Goal: Task Accomplishment & Management: Complete application form

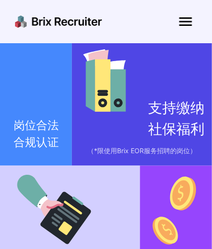
scroll to position [551, 0]
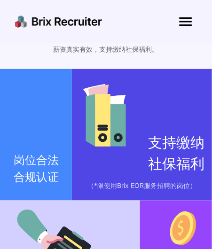
click at [187, 21] on img at bounding box center [185, 21] width 23 height 23
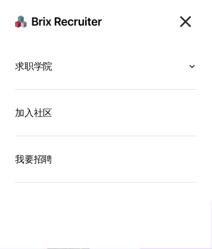
click at [66, 67] on div "求职学院" at bounding box center [106, 66] width 182 height 16
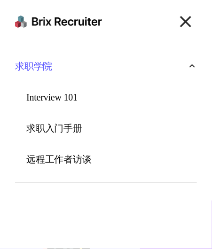
click at [66, 67] on div "求职学院" at bounding box center [106, 66] width 182 height 16
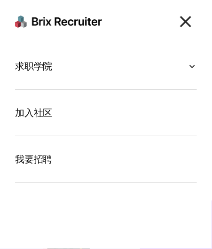
click at [44, 123] on section "加入社区" at bounding box center [106, 113] width 182 height 46
click at [45, 114] on p "加入社区" at bounding box center [33, 112] width 37 height 15
click at [53, 58] on div "求职学院" at bounding box center [106, 66] width 182 height 16
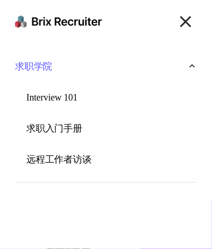
click at [47, 93] on p "Interview 101" at bounding box center [51, 97] width 51 height 15
click at [49, 128] on p "求职入门手册" at bounding box center [54, 128] width 56 height 15
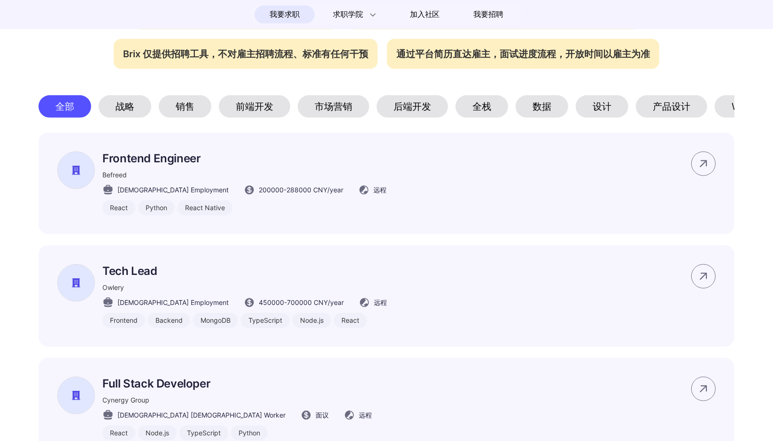
click at [78, 75] on section "#码上招聘🔥 我们与这些组织一起，为[DEMOGRAPHIC_DATA]工作者带来全球工作可能性。 该页面所展示岗位信息均通过Brix真实性验证 所展示岗位均…" at bounding box center [386, 244] width 773 height 737
click at [364, 113] on div "数据" at bounding box center [542, 106] width 53 height 23
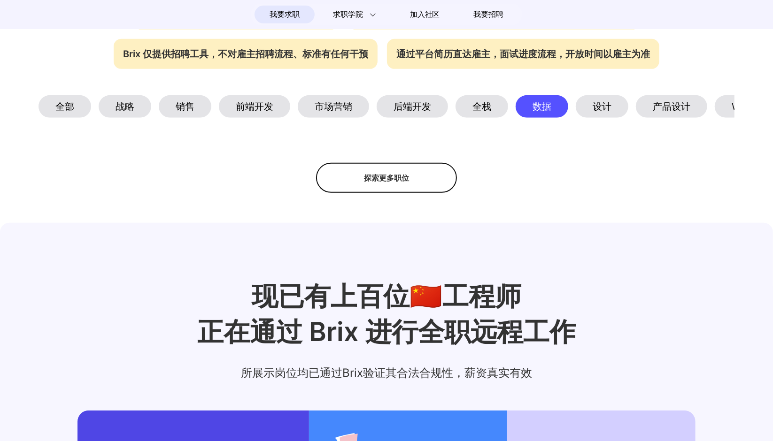
click at [192, 114] on div "销售" at bounding box center [185, 106] width 53 height 23
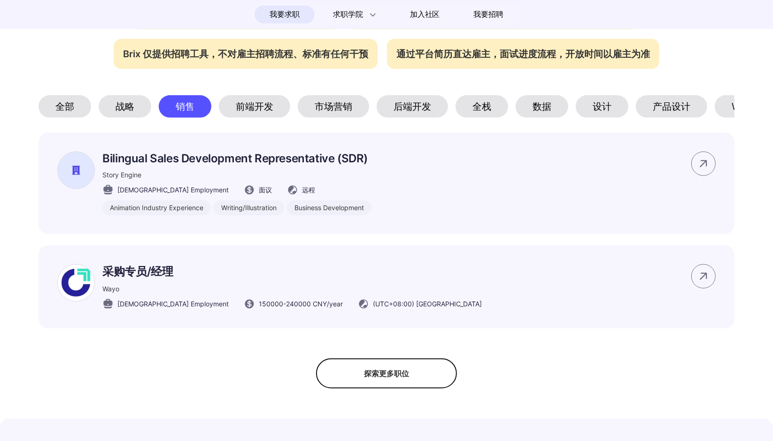
click at [133, 114] on div "战略" at bounding box center [125, 106] width 53 height 23
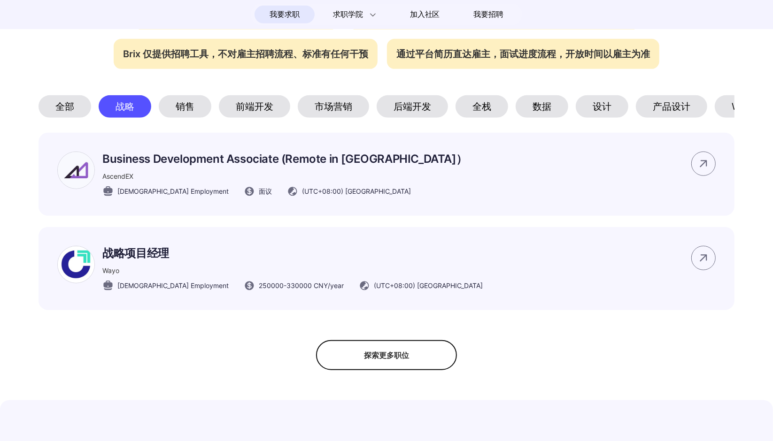
click at [67, 111] on div "全部" at bounding box center [65, 106] width 53 height 23
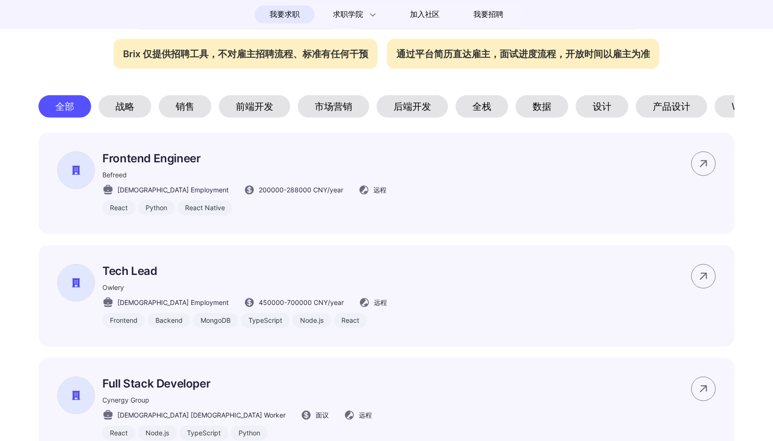
click at [364, 125] on section "#码上招聘🔥 我们与这些组织一起，为中国工作者带来全球工作可能性。 该页面所展示岗位信息均通过Brix真实性验证 所展示岗位均为雇主自行通过 Brix AI …" at bounding box center [386, 244] width 773 height 737
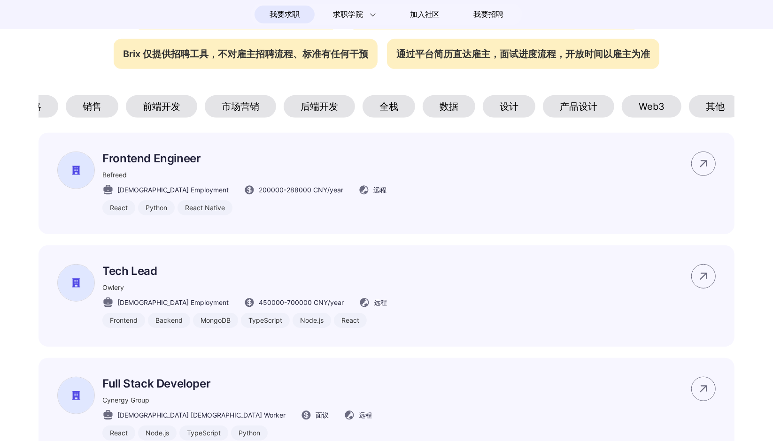
scroll to position [0, 100]
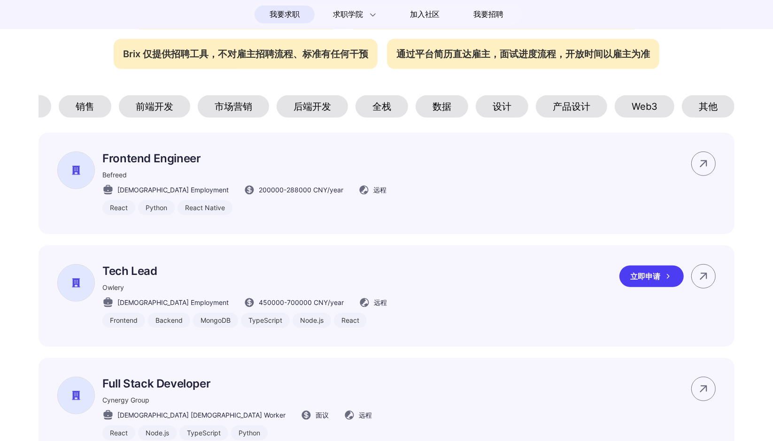
click at [364, 248] on div "立即申请" at bounding box center [651, 277] width 64 height 22
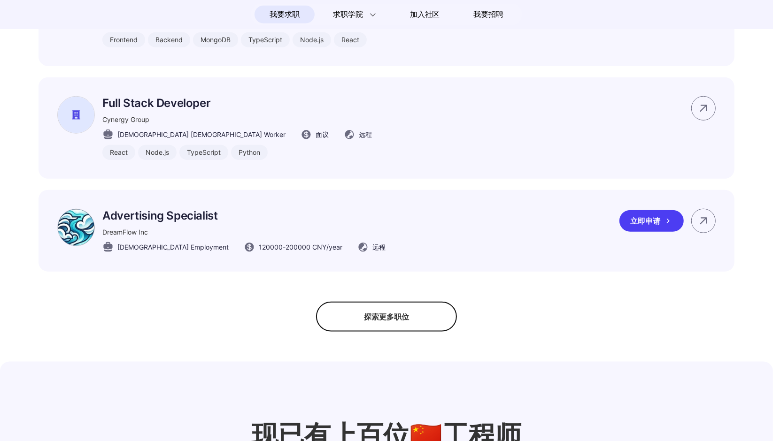
scroll to position [712, 0]
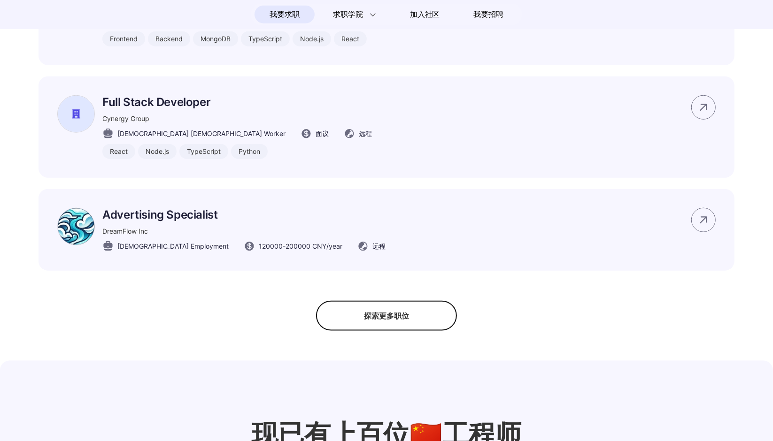
click at [347, 248] on div "探索更多职位" at bounding box center [386, 316] width 141 height 30
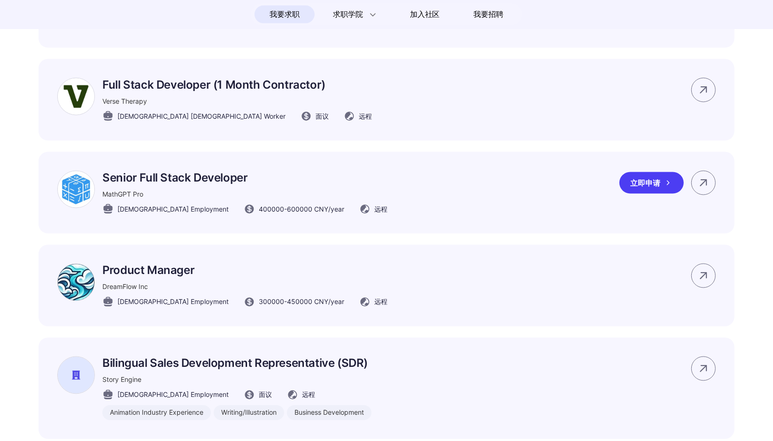
scroll to position [1135, 0]
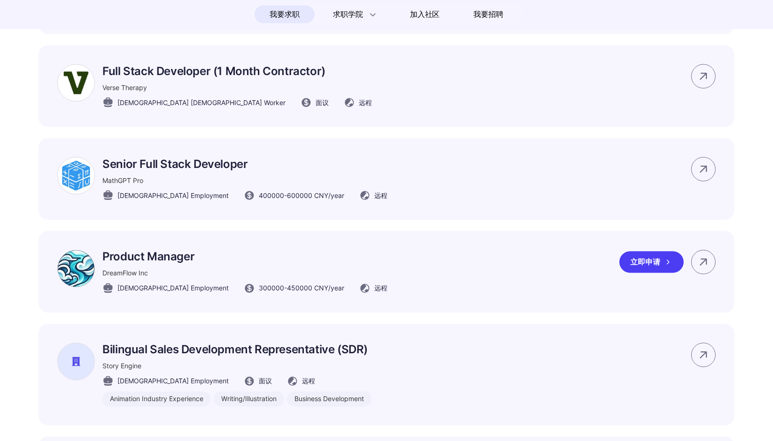
click at [364, 248] on div "立即申请" at bounding box center [651, 263] width 64 height 22
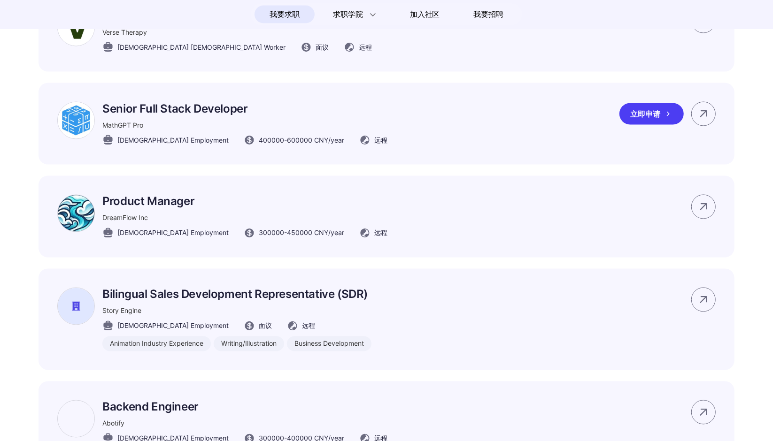
scroll to position [1229, 0]
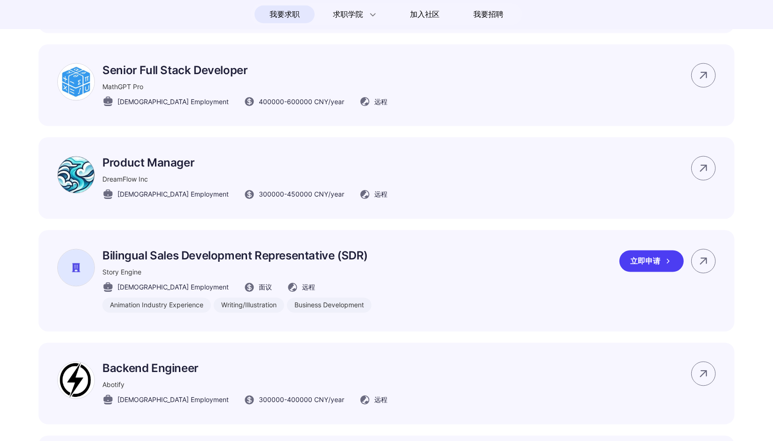
click at [364, 248] on div "立即申请" at bounding box center [651, 262] width 64 height 22
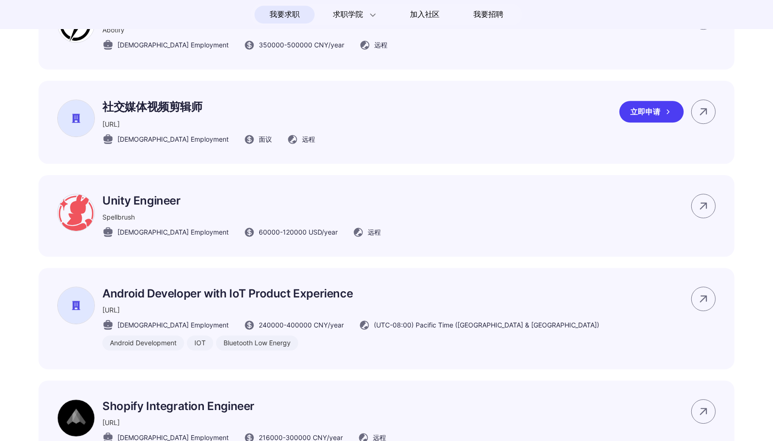
scroll to position [1980, 0]
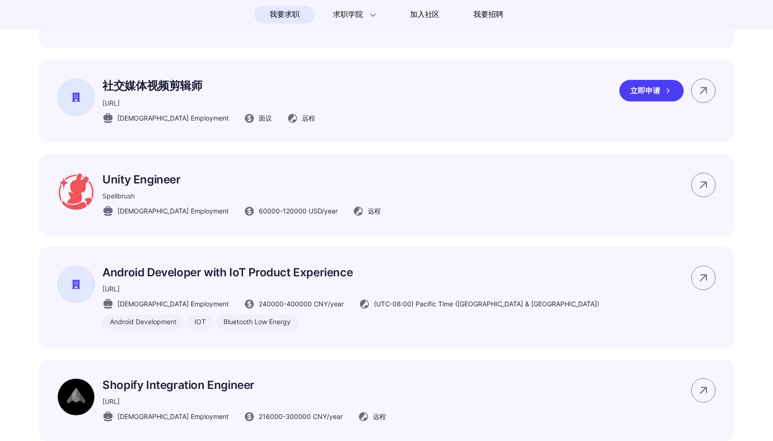
click at [364, 101] on div "立即申请" at bounding box center [651, 91] width 64 height 22
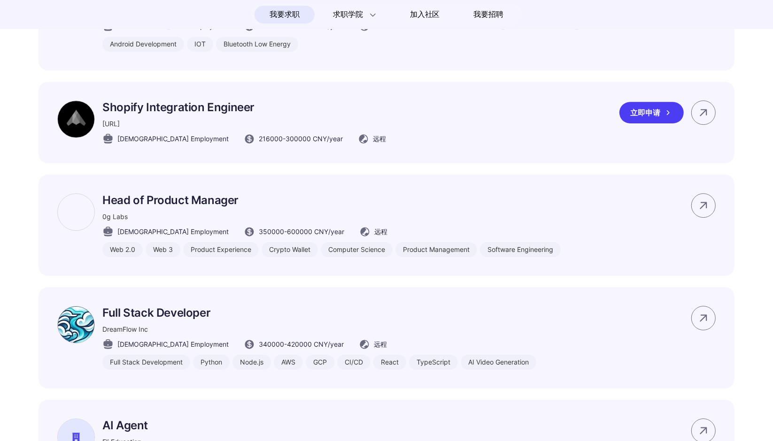
scroll to position [2262, 0]
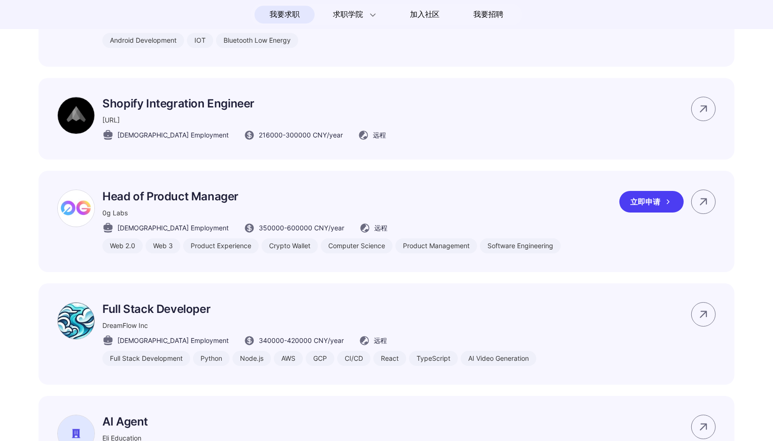
click at [364, 213] on div "立即申请" at bounding box center [651, 202] width 64 height 22
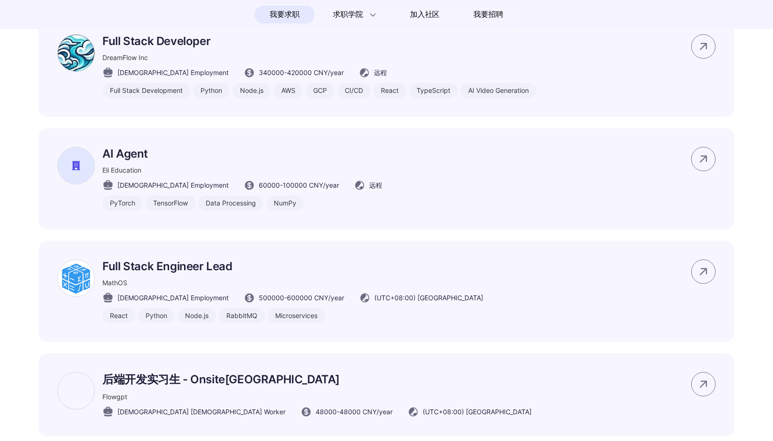
scroll to position [2544, 0]
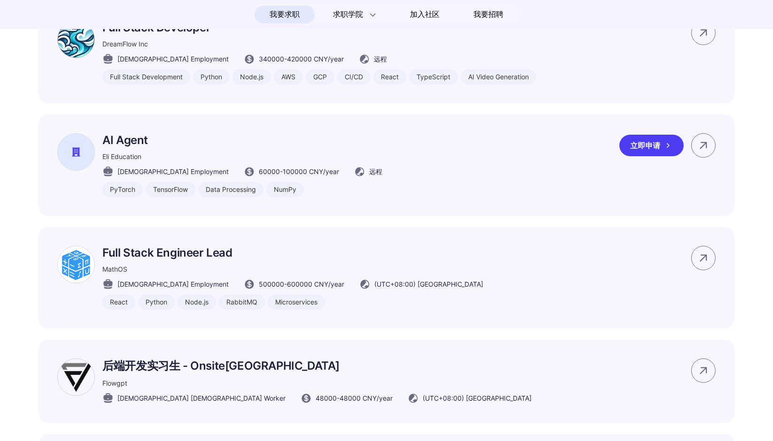
click at [364, 155] on div "立即申请" at bounding box center [651, 146] width 64 height 22
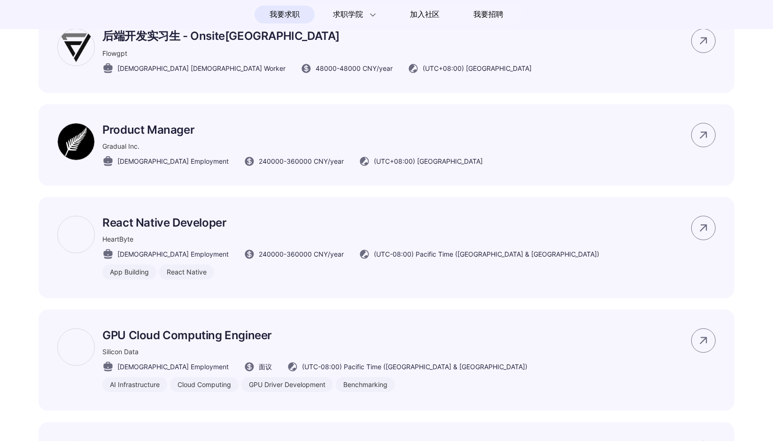
scroll to position [2919, 0]
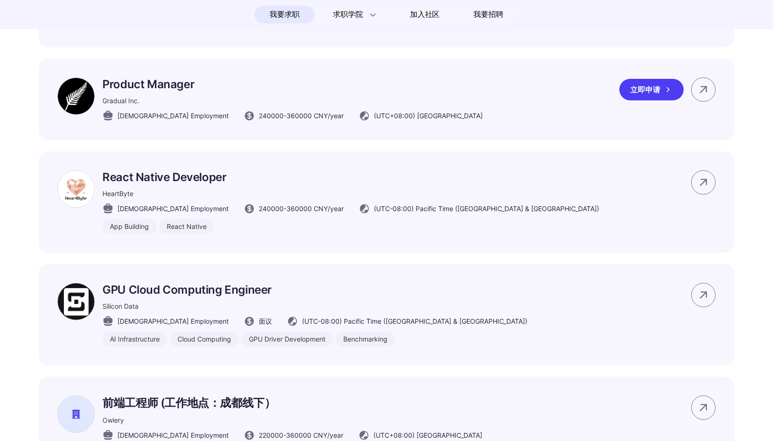
click at [364, 98] on div "立即申请" at bounding box center [651, 90] width 64 height 22
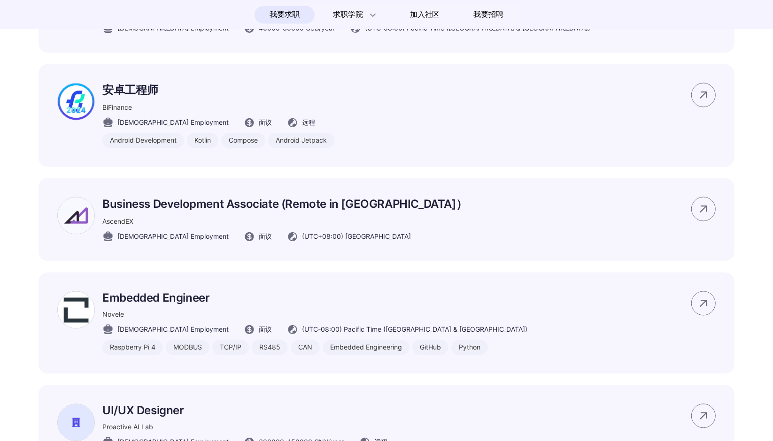
scroll to position [4187, 0]
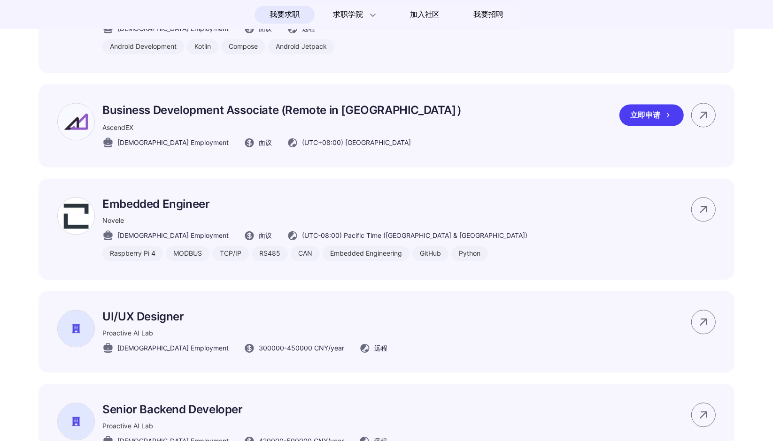
click at [364, 126] on div "立即申请" at bounding box center [651, 115] width 64 height 22
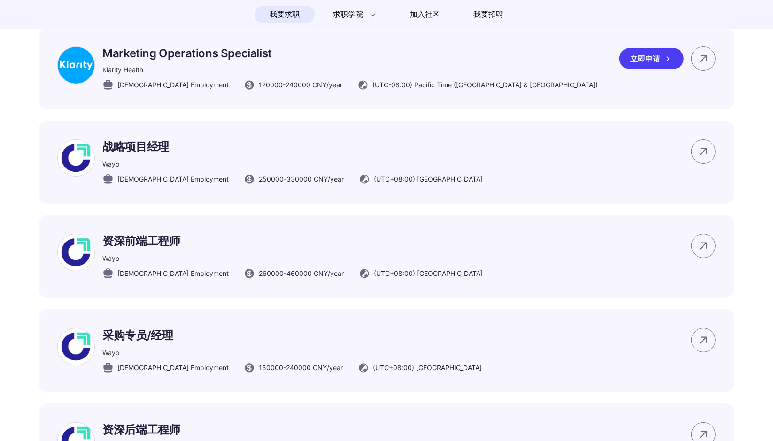
scroll to position [5221, 0]
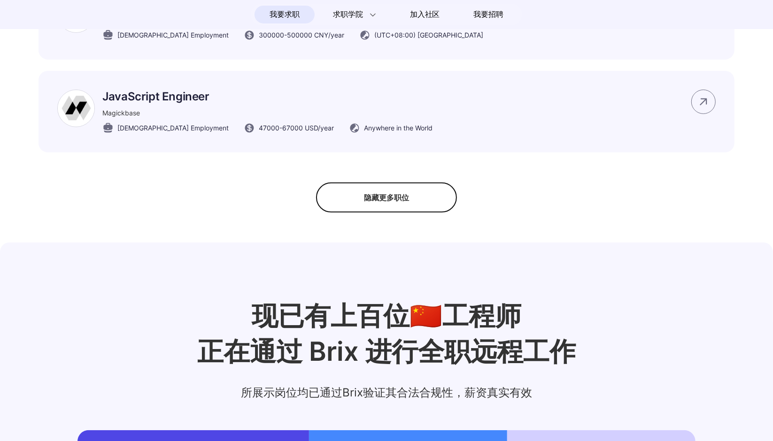
click at [364, 213] on div "隐藏更多职位" at bounding box center [386, 198] width 141 height 30
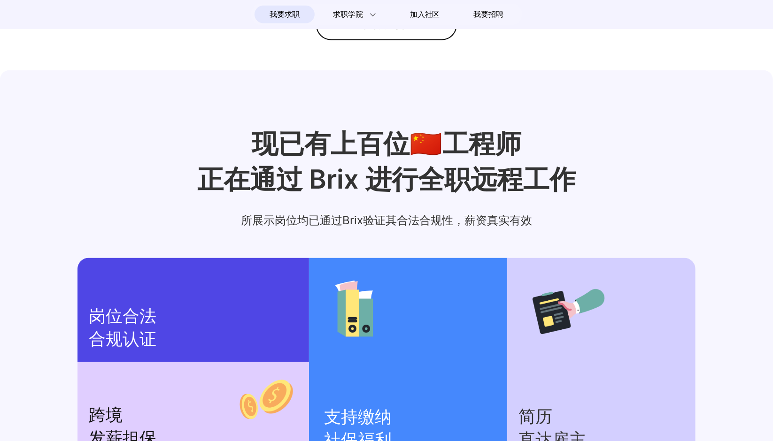
scroll to position [862, 0]
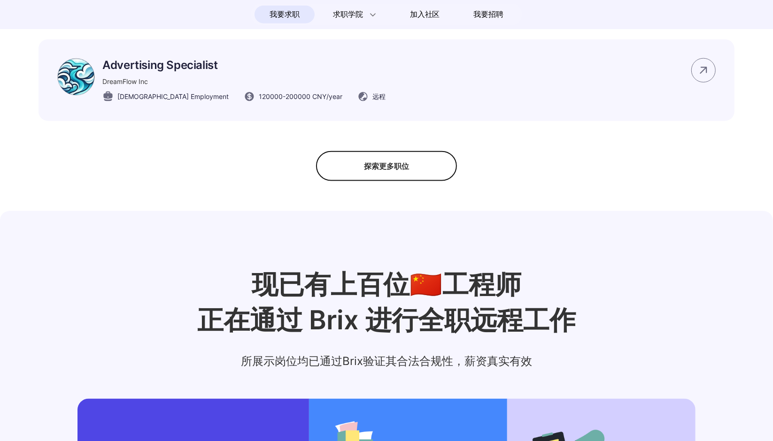
click at [351, 173] on div "探索更多职位" at bounding box center [386, 166] width 141 height 30
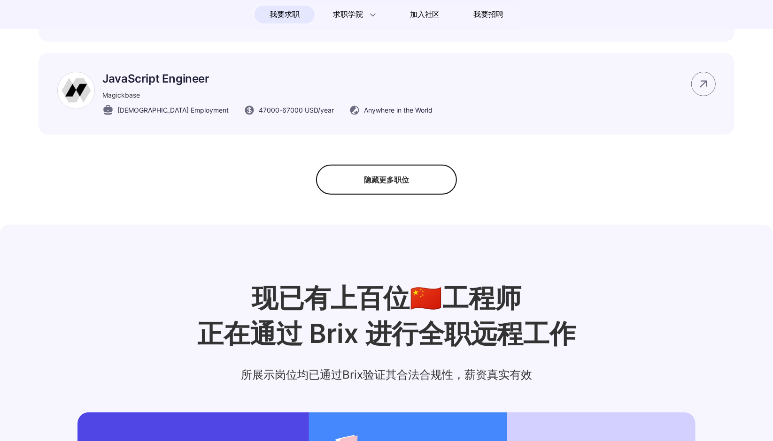
scroll to position [5528, 0]
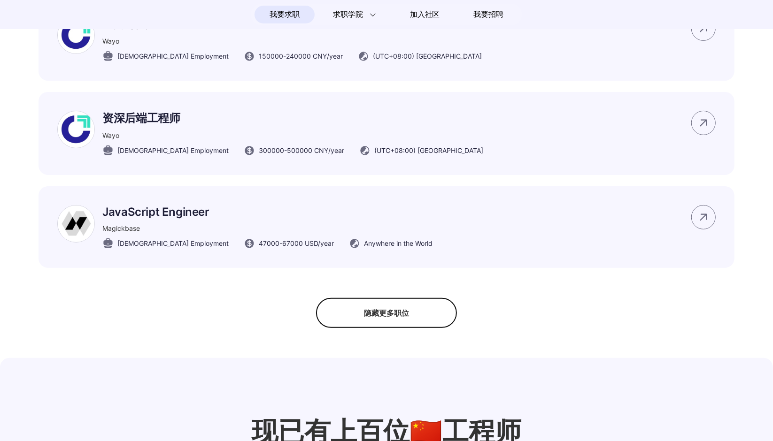
click at [291, 16] on span "我要求职" at bounding box center [285, 14] width 30 height 15
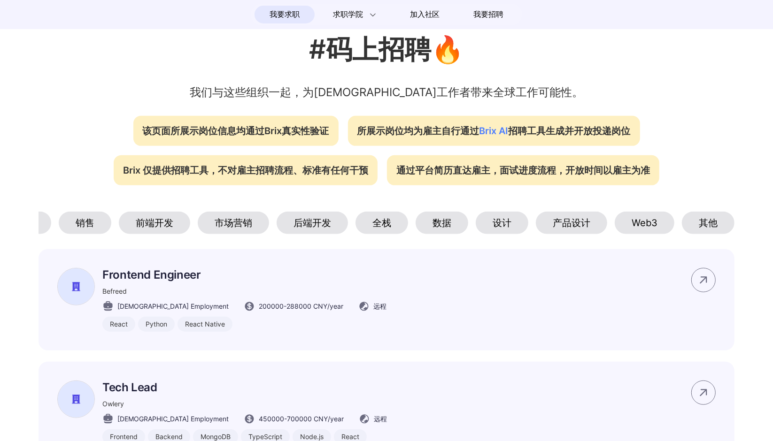
scroll to position [423, 0]
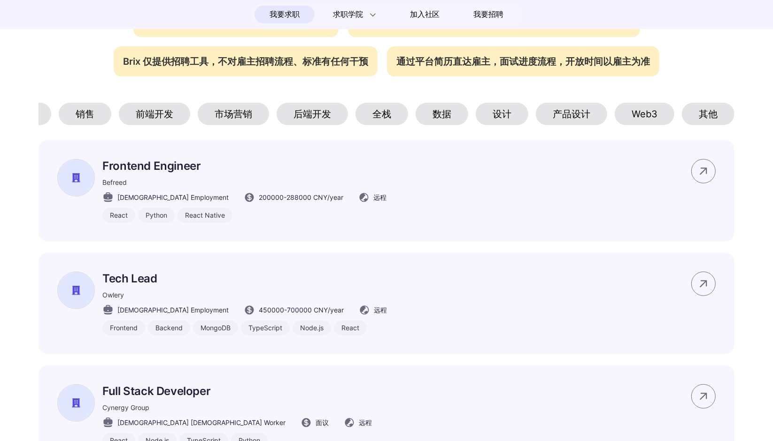
click at [364, 116] on div "Web3" at bounding box center [645, 114] width 60 height 23
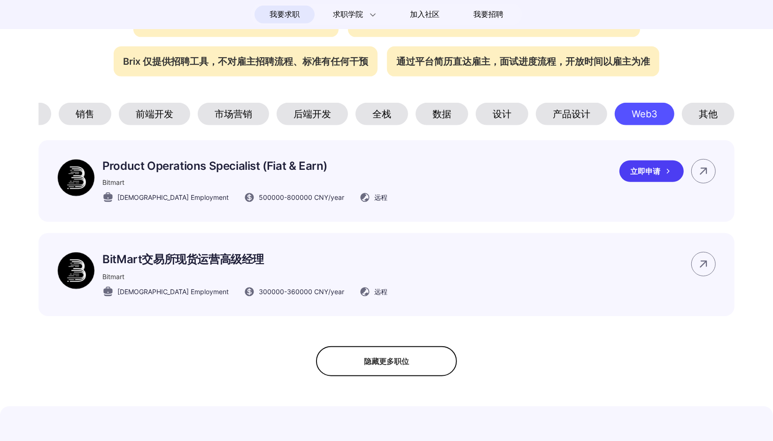
click at [364, 173] on div "立即申请" at bounding box center [651, 172] width 64 height 22
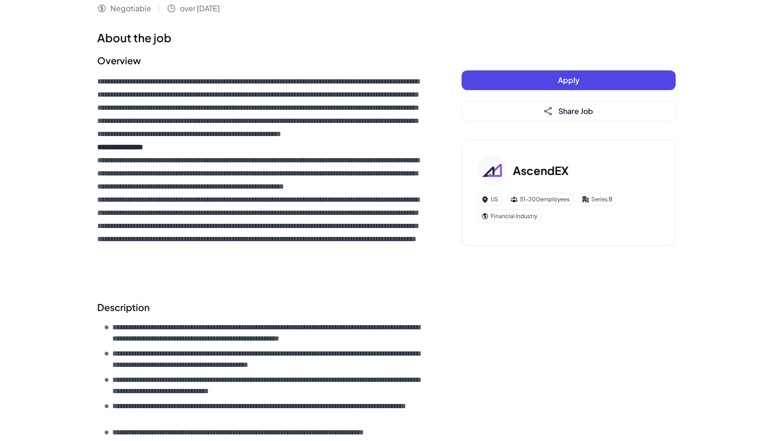
scroll to position [141, 0]
